Goal: Book appointment/travel/reservation

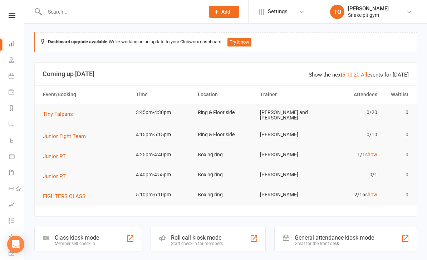
scroll to position [11, 0]
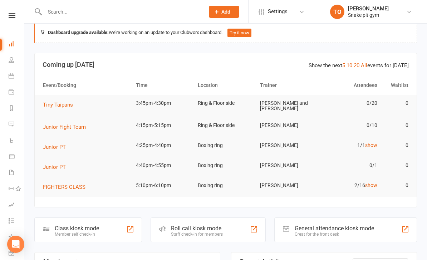
click at [11, 76] on icon at bounding box center [12, 76] width 6 height 6
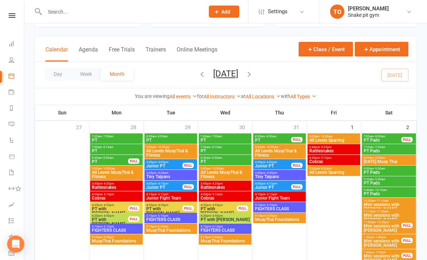
scroll to position [33, 0]
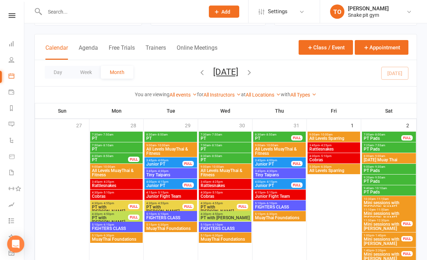
click at [206, 78] on span "[DATE] [DATE] Sun Mon Tue Wed Thu Fri Sat 27 28 29 30 31 01 02 03 04 05 06 07 0…" at bounding box center [225, 73] width 39 height 13
click at [198, 69] on icon "button" at bounding box center [202, 73] width 8 height 8
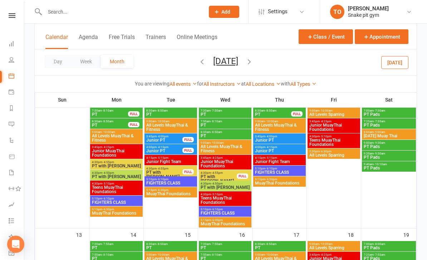
scroll to position [220, 0]
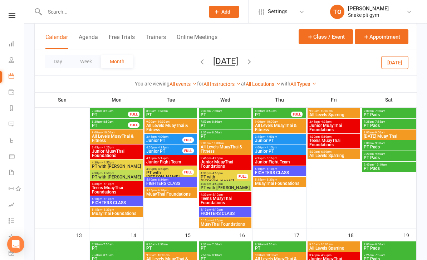
click at [245, 61] on span "[DATE] [DATE] Sun Mon Tue Wed Thu Fri Sat 27 28 29 30 31 01 02 03 04 05 06 07 0…" at bounding box center [225, 62] width 39 height 13
click at [253, 57] on button "button" at bounding box center [249, 62] width 8 height 13
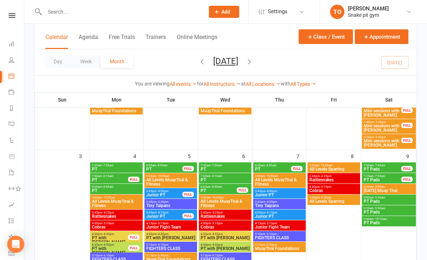
click at [149, 204] on span "Tiny Taipans" at bounding box center [171, 205] width 50 height 4
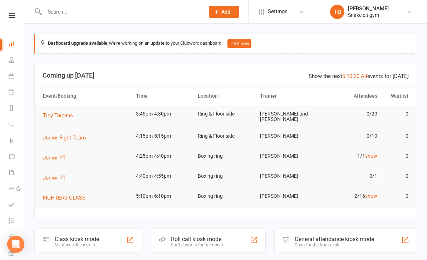
click at [9, 77] on icon at bounding box center [12, 76] width 6 height 6
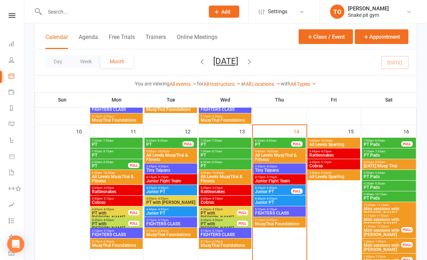
scroll to position [330, 0]
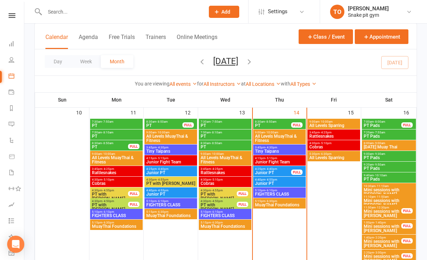
click at [407, 125] on div "FULL" at bounding box center [406, 124] width 11 height 5
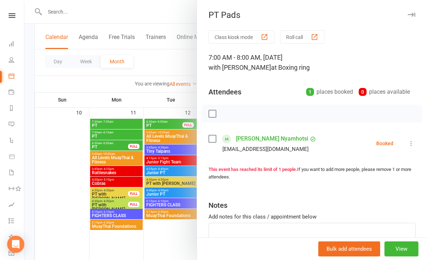
click at [336, 93] on div "1 places booked" at bounding box center [329, 92] width 47 height 10
click at [337, 93] on div "1 places booked" at bounding box center [329, 92] width 47 height 10
click at [314, 89] on div "1 places booked" at bounding box center [329, 92] width 47 height 10
click at [166, 238] on div at bounding box center [225, 130] width 402 height 260
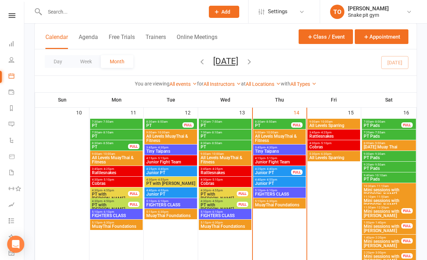
click at [266, 171] on span "Junior PT" at bounding box center [272, 172] width 37 height 4
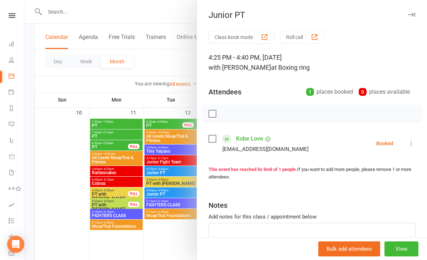
click at [171, 237] on div at bounding box center [225, 130] width 402 height 260
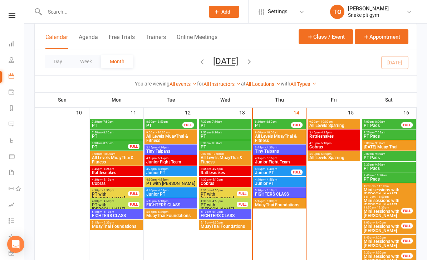
click at [232, 193] on span "PT with [PERSON_NAME]" at bounding box center [218, 196] width 37 height 9
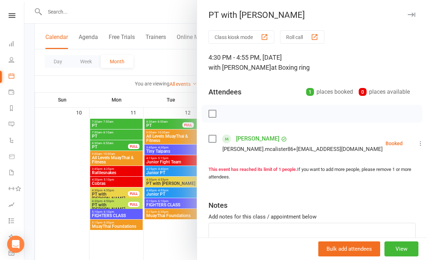
click at [188, 237] on div at bounding box center [225, 130] width 402 height 260
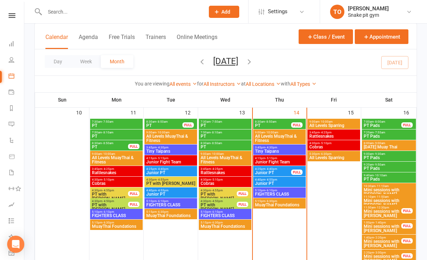
click at [217, 203] on span "PT with [PERSON_NAME]" at bounding box center [218, 207] width 37 height 9
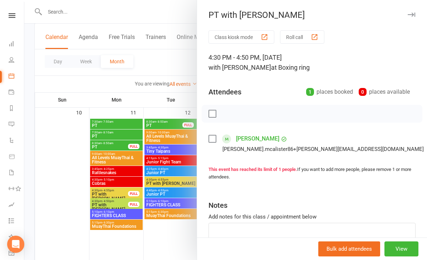
click at [175, 240] on div at bounding box center [225, 130] width 402 height 260
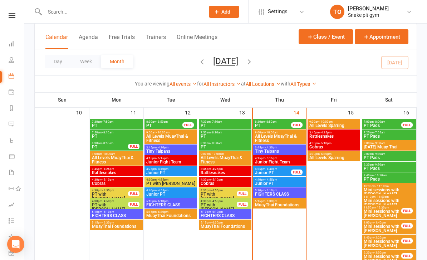
click at [277, 124] on span "PT" at bounding box center [272, 125] width 37 height 4
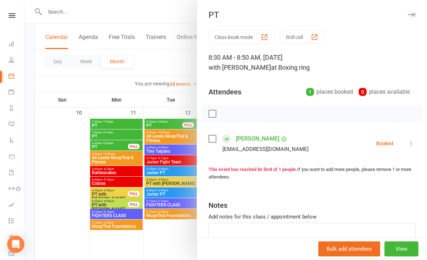
click at [174, 126] on div at bounding box center [225, 130] width 402 height 260
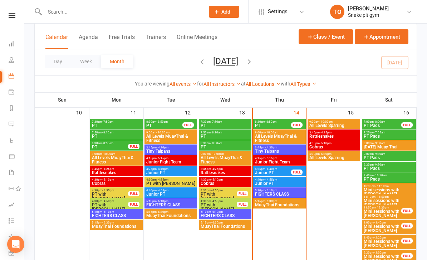
click at [158, 121] on span "- 8:50am" at bounding box center [161, 121] width 11 height 3
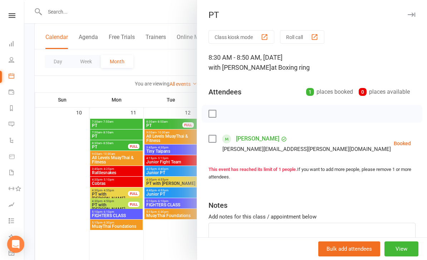
click at [108, 144] on div at bounding box center [225, 130] width 402 height 260
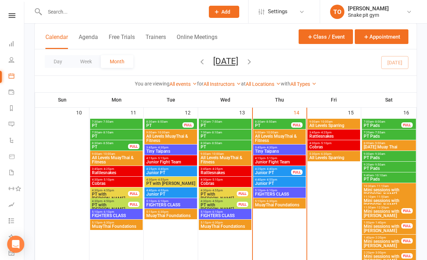
click at [112, 145] on span "PT" at bounding box center [109, 147] width 37 height 4
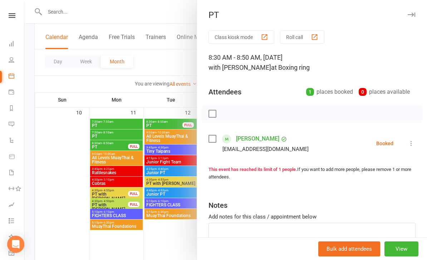
click at [174, 244] on div at bounding box center [225, 130] width 402 height 260
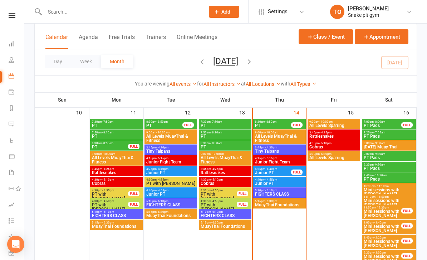
click at [386, 129] on div "7:00am - 8:00am PT Pads FULL" at bounding box center [389, 124] width 54 height 10
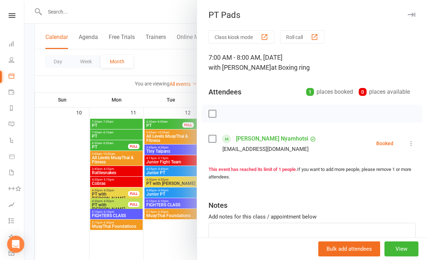
click at [170, 248] on div at bounding box center [225, 130] width 402 height 260
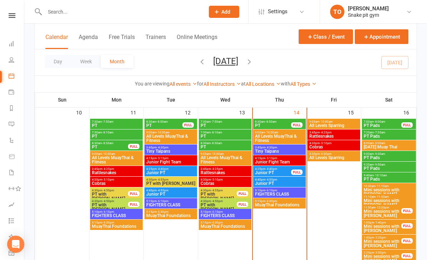
click at [223, 216] on span "FIGHTERS CLASS" at bounding box center [225, 215] width 50 height 4
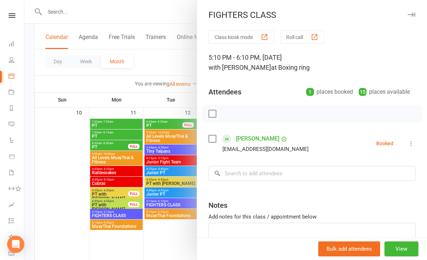
click at [174, 246] on div at bounding box center [225, 130] width 402 height 260
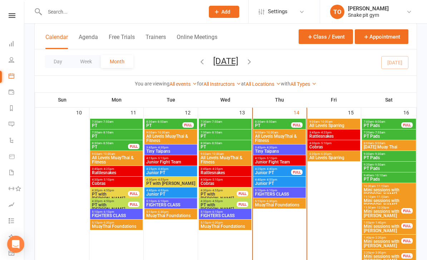
click at [208, 226] on span "MuayThai Foundations" at bounding box center [225, 226] width 50 height 4
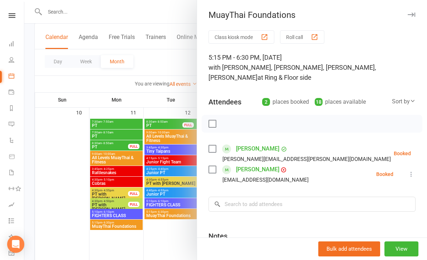
click at [168, 246] on div at bounding box center [225, 130] width 402 height 260
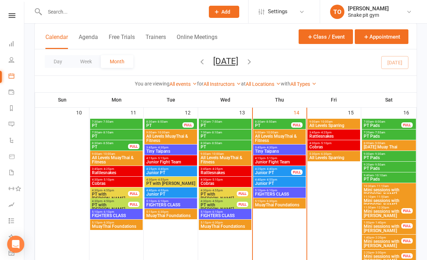
click at [211, 219] on div "5:15pm - 6:30pm MuayThai Foundations" at bounding box center [225, 224] width 53 height 10
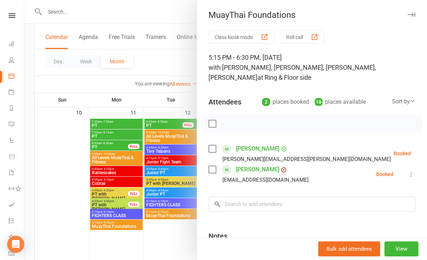
click at [181, 245] on div at bounding box center [225, 130] width 402 height 260
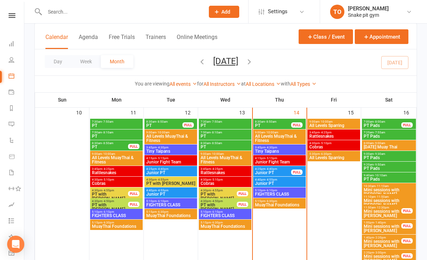
click at [211, 225] on span "MuayThai Foundations" at bounding box center [225, 226] width 50 height 4
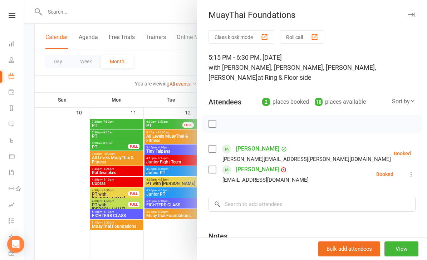
click at [157, 240] on div at bounding box center [225, 130] width 402 height 260
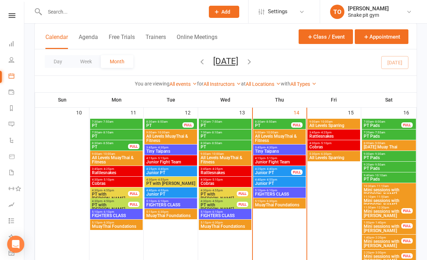
click at [165, 218] on span "MuayThai Foundations" at bounding box center [171, 215] width 50 height 4
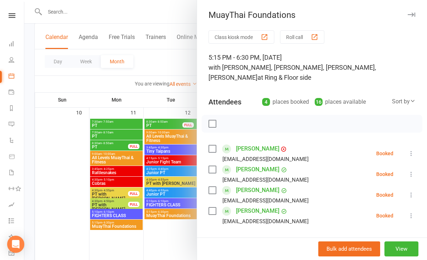
click at [109, 223] on div at bounding box center [225, 130] width 402 height 260
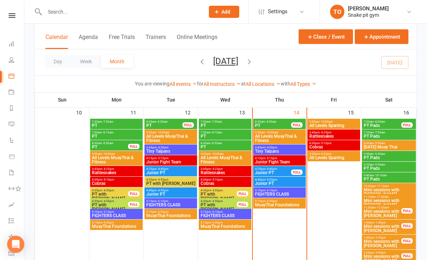
click at [111, 225] on span "MuayThai Foundations" at bounding box center [116, 226] width 50 height 4
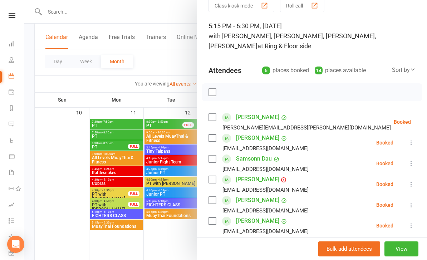
scroll to position [36, 0]
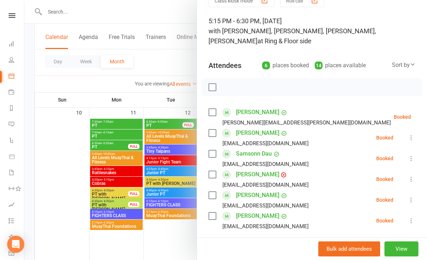
click at [160, 243] on div at bounding box center [225, 130] width 402 height 260
